Goal: Browse casually

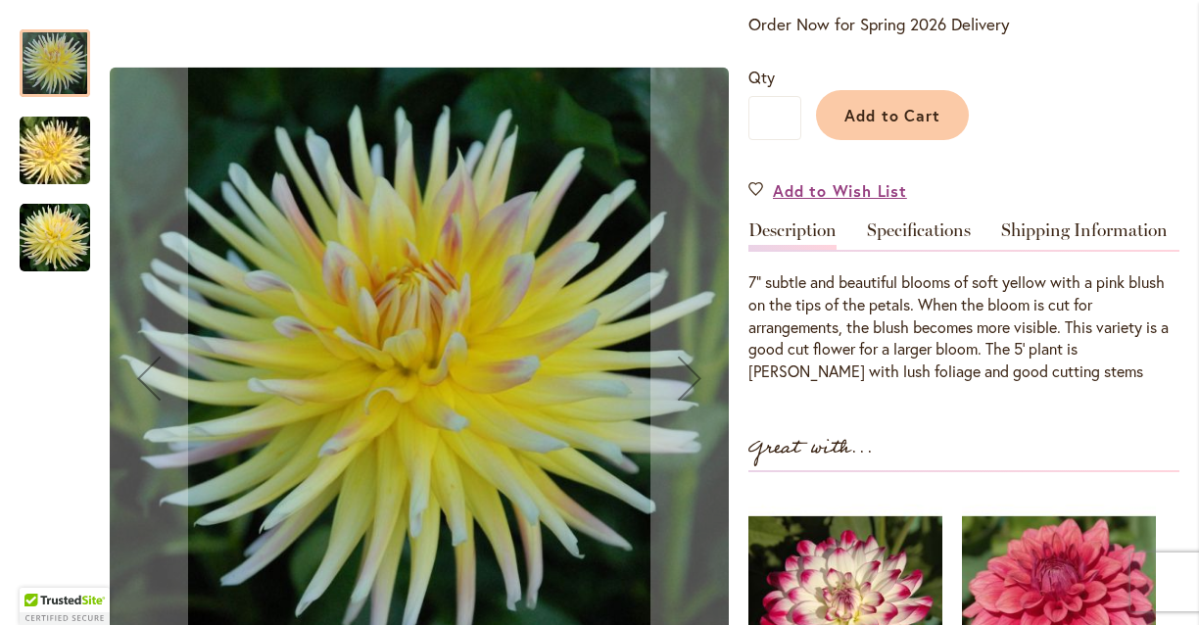
scroll to position [433, 0]
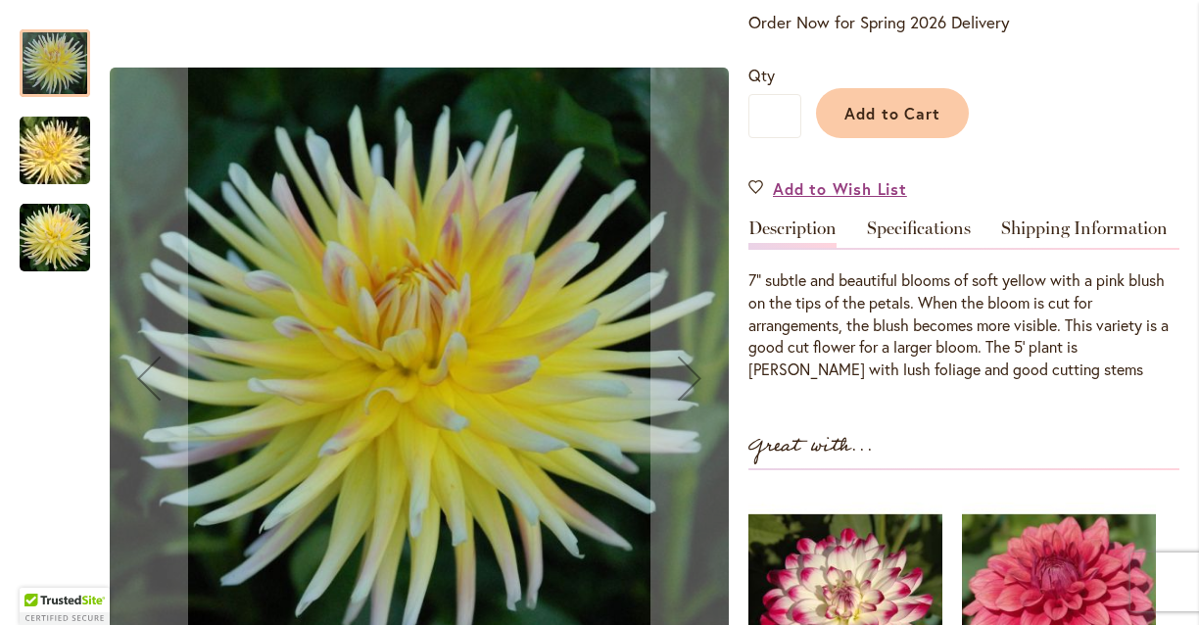
click at [63, 246] on img "CABANA BANANA" at bounding box center [55, 238] width 71 height 71
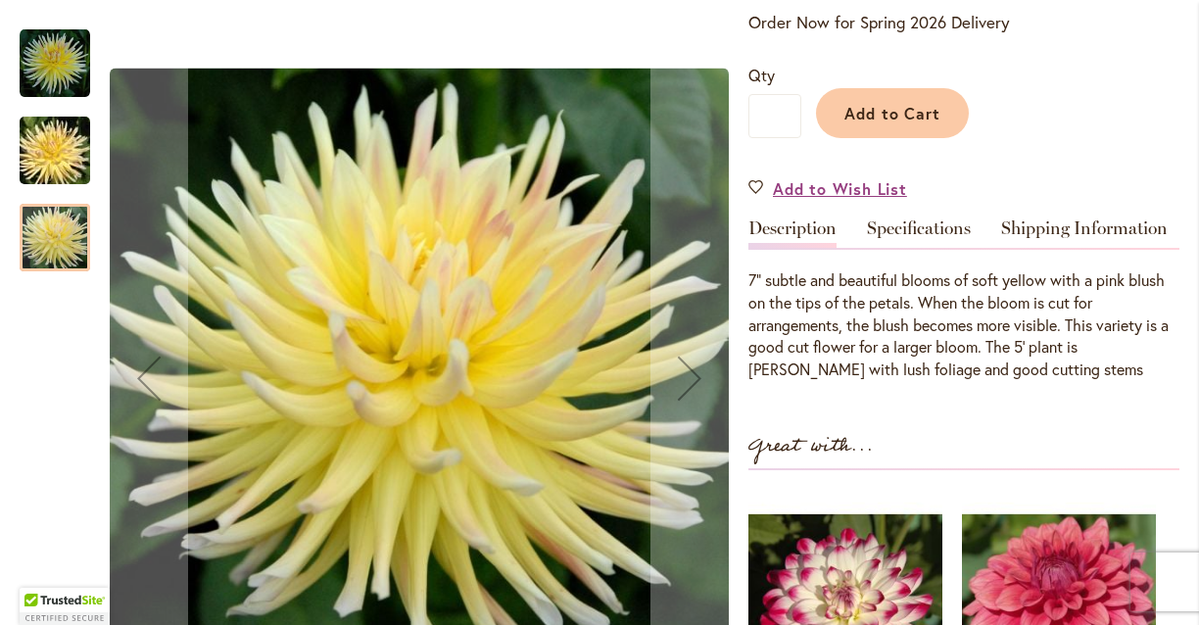
click at [61, 141] on img "CABANA BANANA" at bounding box center [54, 151] width 141 height 94
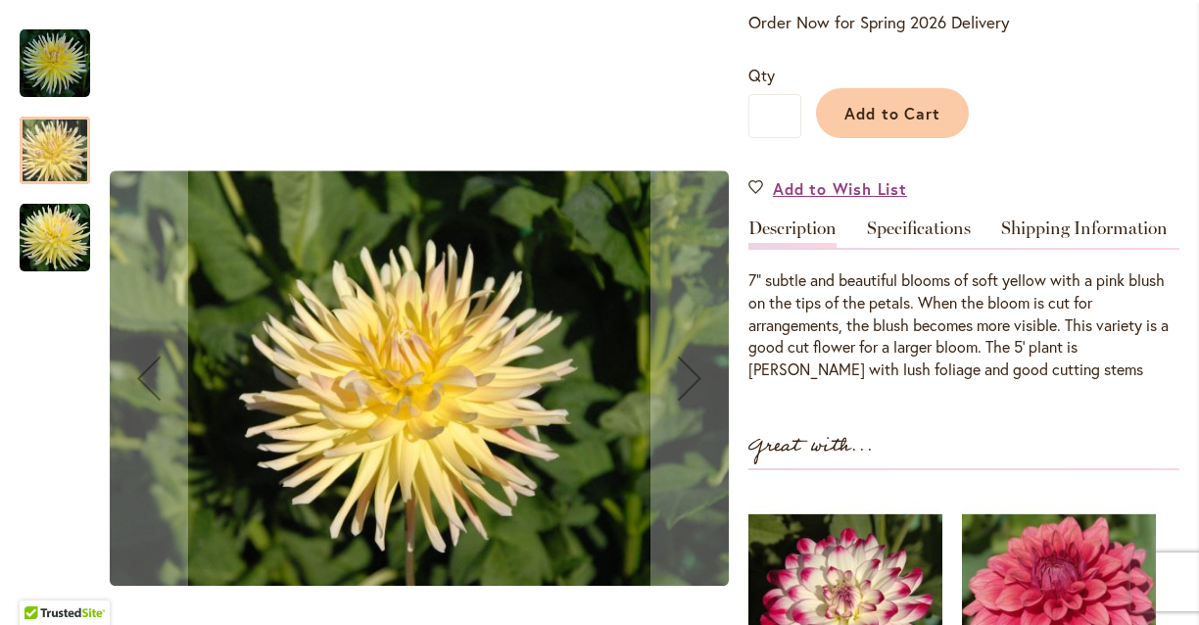
scroll to position [0, 0]
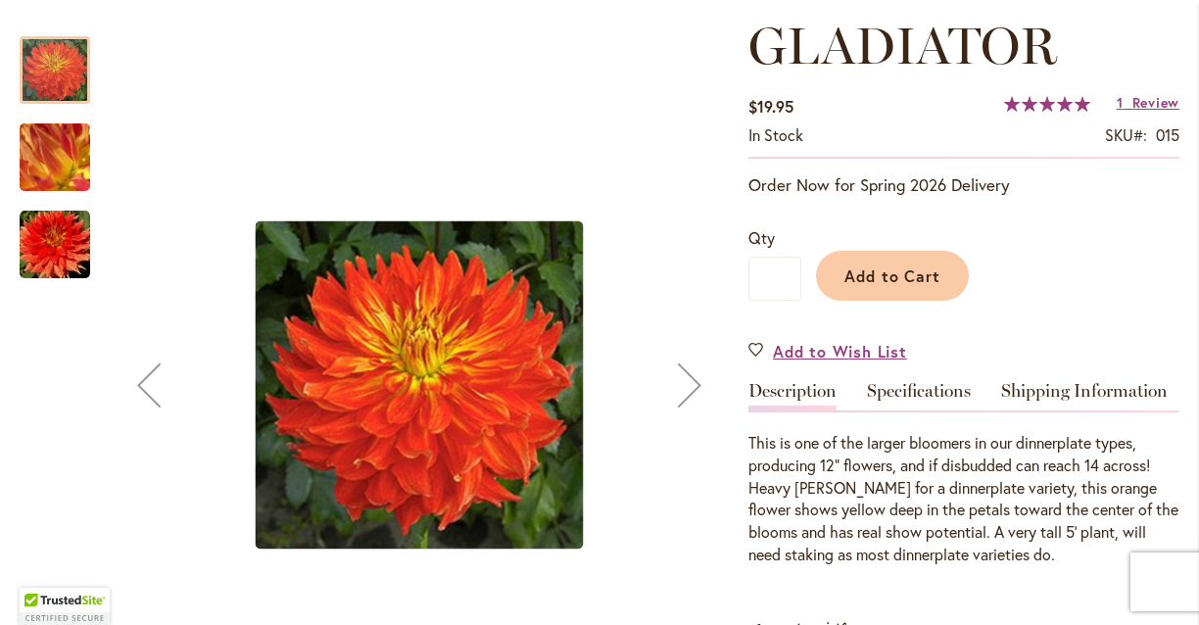
scroll to position [274, 0]
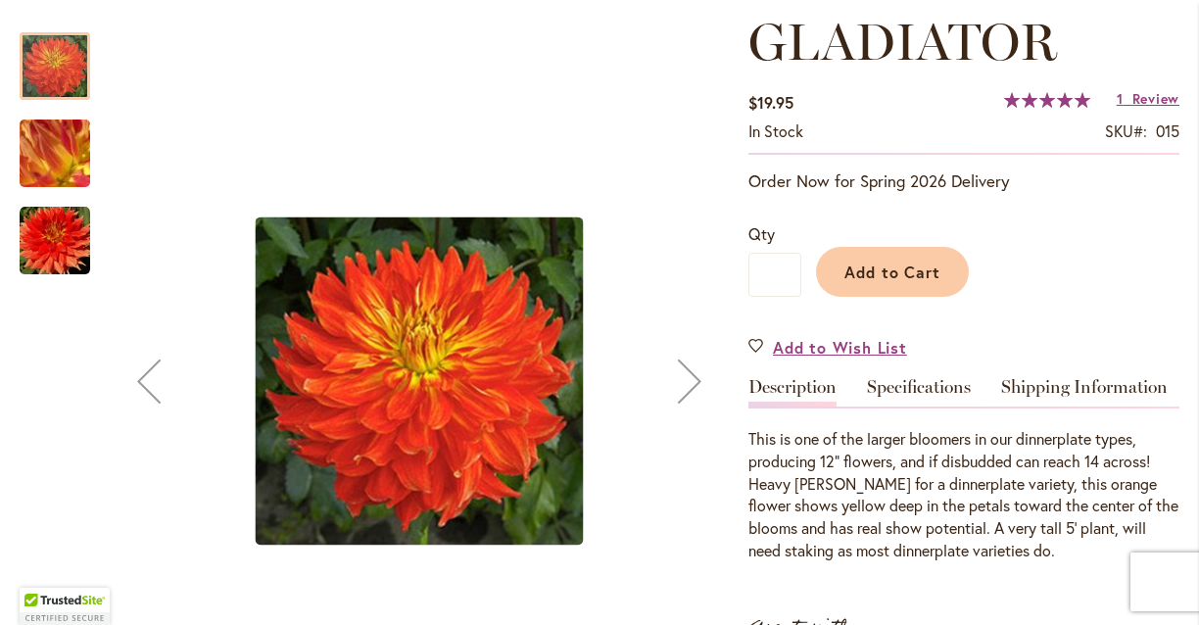
click at [73, 241] on img "Gladiator" at bounding box center [55, 241] width 71 height 71
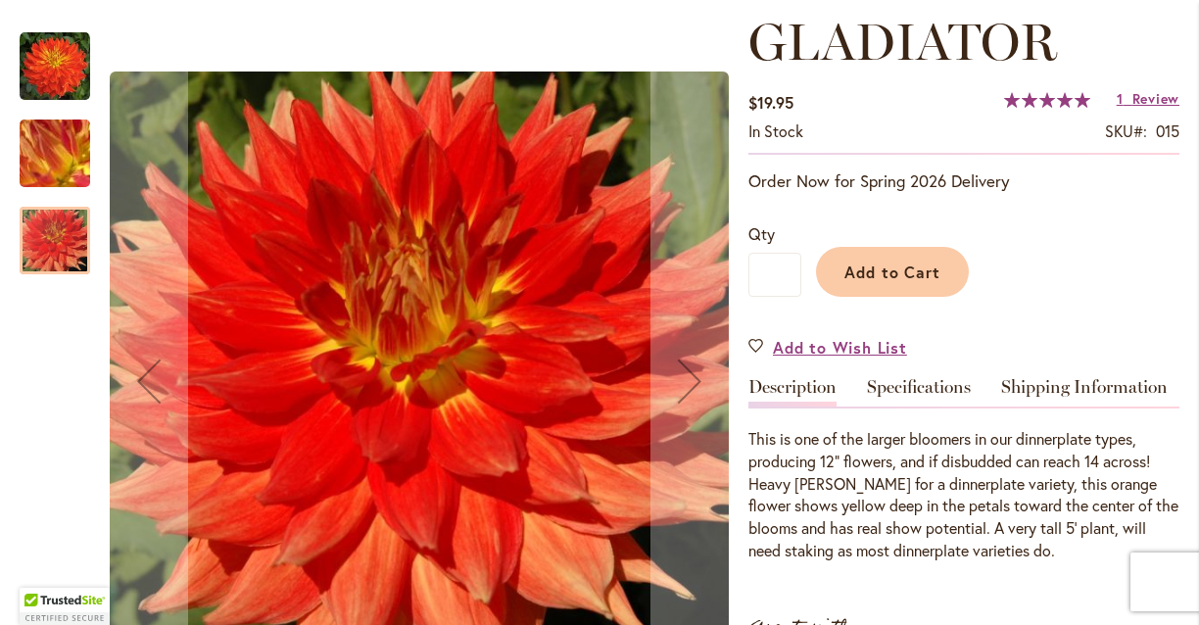
click at [61, 148] on img "Gladiator" at bounding box center [54, 154] width 141 height 106
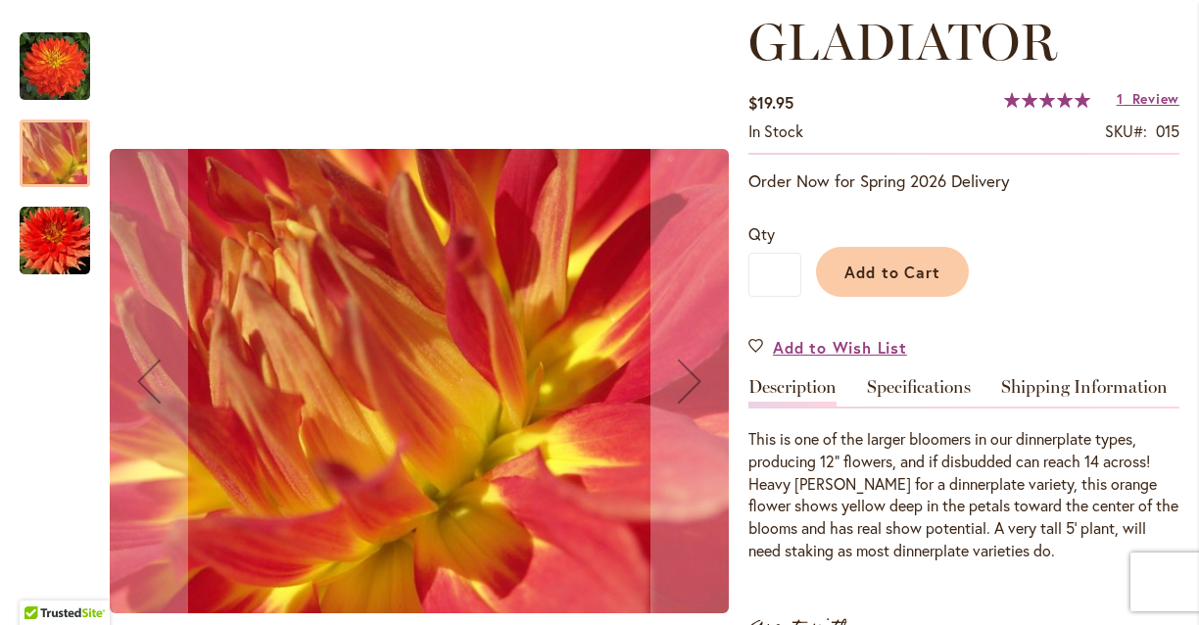
click at [55, 67] on img "Gladiator" at bounding box center [55, 66] width 71 height 71
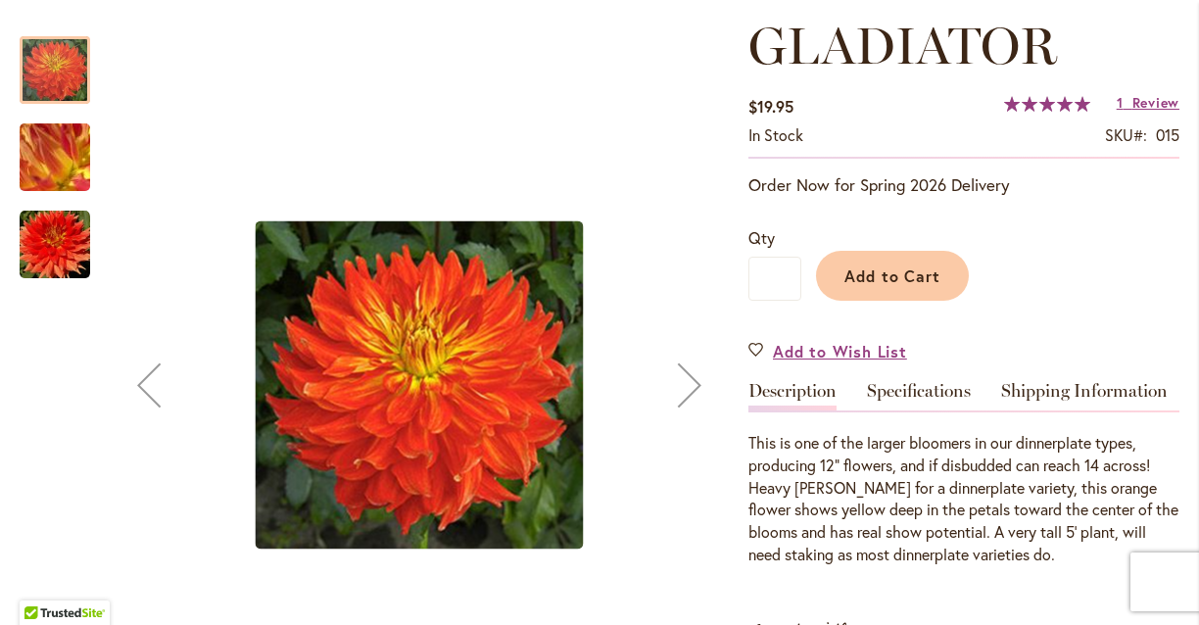
scroll to position [0, 0]
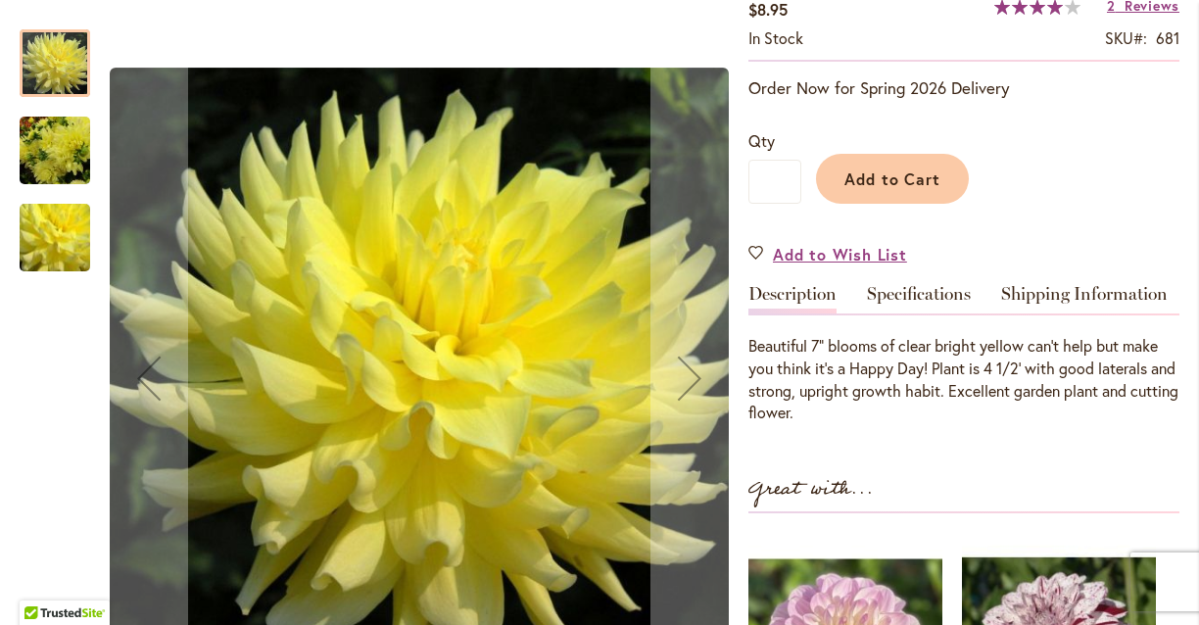
scroll to position [371, 0]
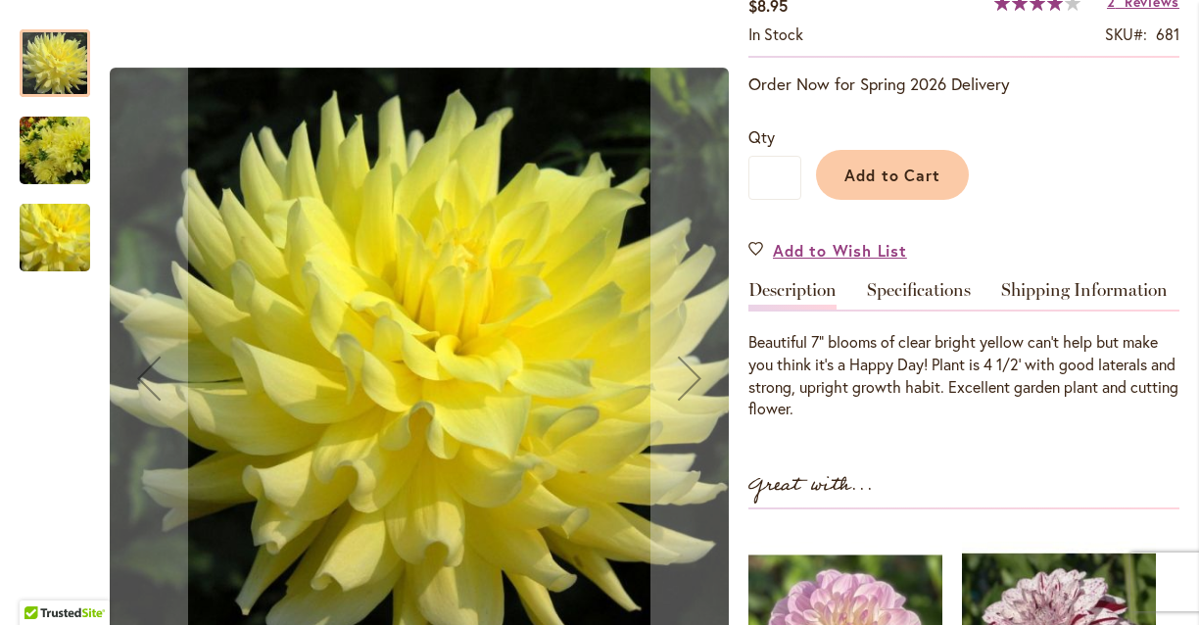
click at [73, 150] on img "HAPPY DAY" at bounding box center [55, 151] width 71 height 94
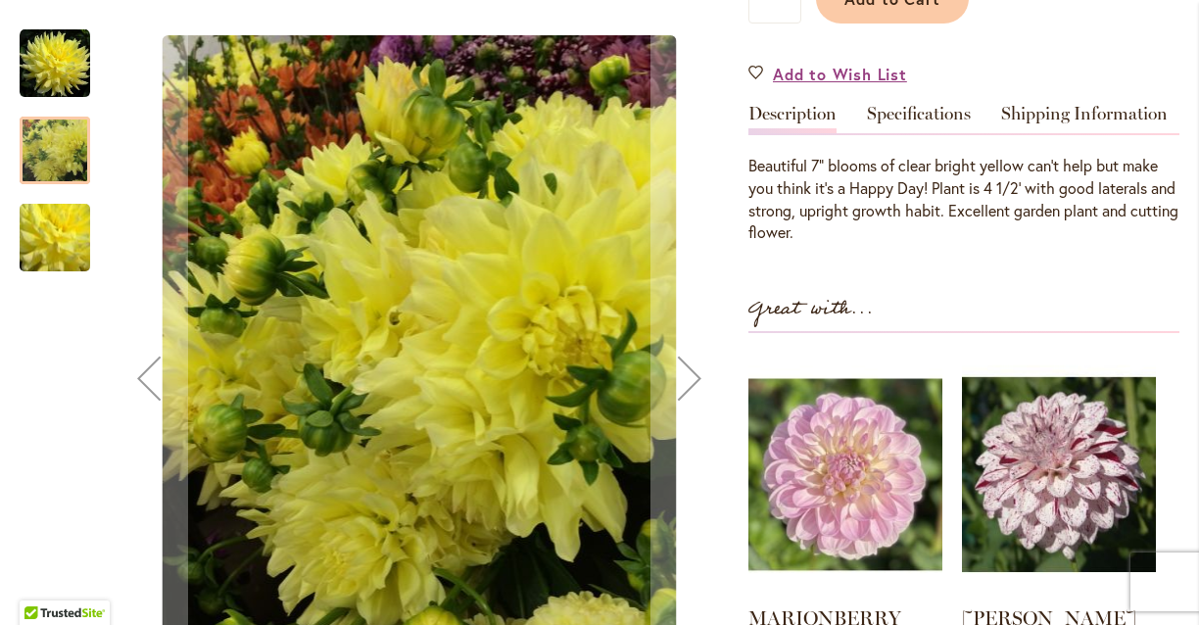
scroll to position [535, 0]
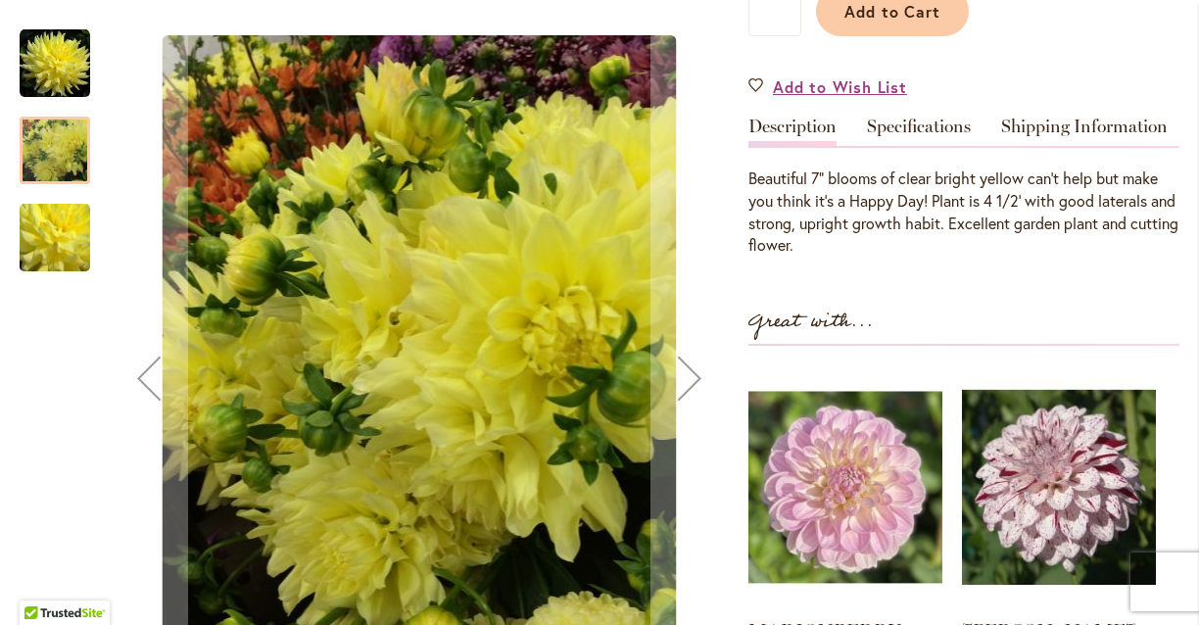
click at [66, 76] on img "HAPPY DAY" at bounding box center [55, 63] width 71 height 71
